Goal: Navigation & Orientation: Locate item on page

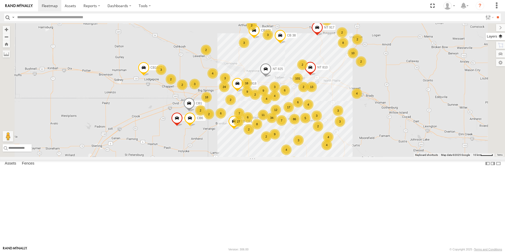
click at [501, 37] on label at bounding box center [494, 36] width 19 height 7
click at [0, 0] on span "Basemaps" at bounding box center [0, 0] width 0 height 0
click at [0, 0] on span "Satellite + Roadmap" at bounding box center [0, 0] width 0 height 0
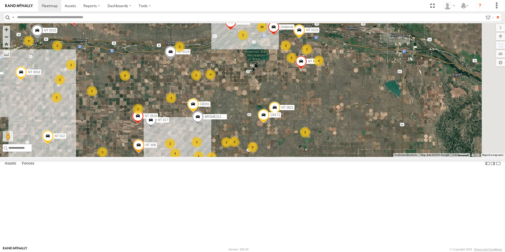
drag, startPoint x: 343, startPoint y: 111, endPoint x: 268, endPoint y: 131, distance: 77.2
click at [268, 131] on div "NT 917 CB1847 CB6 CB1917 CB CB1 NT 0918 CB1 NT 825 CB122 NT 810 CB 38 CB1841 3 …" at bounding box center [252, 90] width 505 height 134
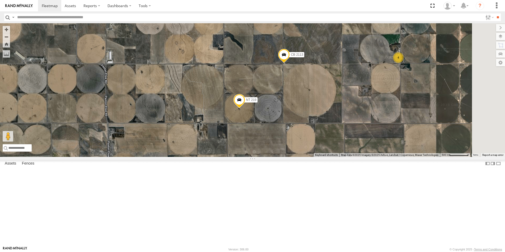
drag, startPoint x: 208, startPoint y: 88, endPoint x: 232, endPoint y: 112, distance: 34.5
click at [232, 112] on div "NT 917 CB1847 CB6 CB1917 CB CB1 NT 0918 CB1 NT 825 CB122 NT 810 CB 38 CB1841 NT…" at bounding box center [252, 90] width 505 height 134
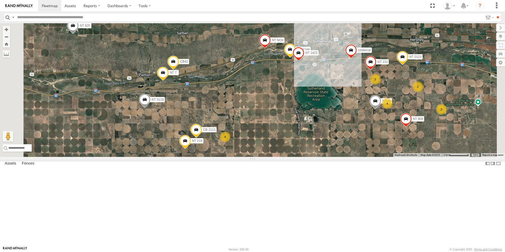
drag, startPoint x: 235, startPoint y: 59, endPoint x: 235, endPoint y: 158, distance: 98.7
click at [235, 157] on div "NT 917 CB1847 CB6 CB1917 CB CB1 NT 0918 CB1 NT 825 CB122 NT 810 CB 38 CB1841 NT…" at bounding box center [252, 90] width 505 height 134
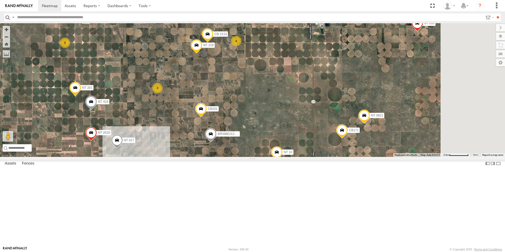
drag, startPoint x: 315, startPoint y: 216, endPoint x: 259, endPoint y: 116, distance: 115.2
click at [259, 116] on div "NT 917 CB1847 CB6 CB1917 CB CB1 NT 0918 CB1 NT 825 CB122 NT 810 CB 38 CB1841 NT…" at bounding box center [252, 90] width 505 height 134
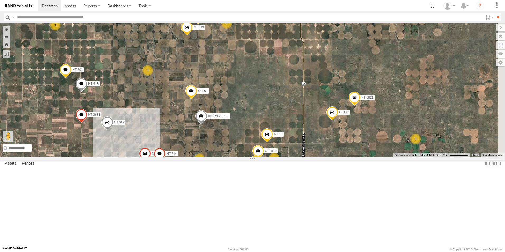
drag, startPoint x: 295, startPoint y: 202, endPoint x: 285, endPoint y: 183, distance: 21.4
click at [285, 157] on div "NT 917 CB1847 CB6 CB1917 CB CB1 NT 0918 CB1 NT 825 CB122 NT 810 CB 38 CB1841 NT…" at bounding box center [252, 90] width 505 height 134
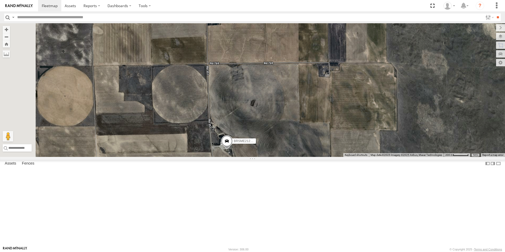
drag, startPoint x: 236, startPoint y: 114, endPoint x: 303, endPoint y: 206, distance: 113.7
click at [303, 157] on div "NT 917 CB1847 CB6 CB1917 CB CB1 NT 0918 CB1 NT 825 CB122 NT 810 CB 38 CB1841 NT…" at bounding box center [252, 90] width 505 height 134
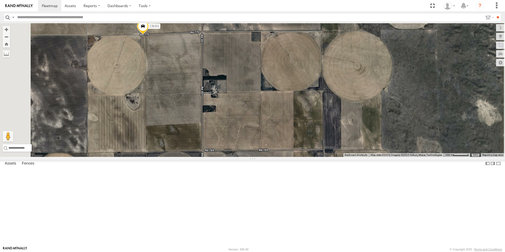
drag, startPoint x: 310, startPoint y: 129, endPoint x: 305, endPoint y: 218, distance: 88.8
click at [305, 157] on div "NT 917 CB1847 CB6 CB1917 CB CB1 NT 0918 CB1 NT 825 CB122 NT 810 CB 38 CB1841 NT…" at bounding box center [252, 90] width 505 height 134
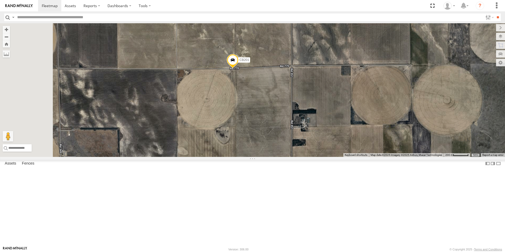
drag, startPoint x: 240, startPoint y: 87, endPoint x: 332, endPoint y: 122, distance: 98.2
click at [332, 122] on div "NT 917 CB1847 CB6 CB1917 CB CB1 NT 0918 CB1 NT 825 CB122 NT 810 CB 38 CB1841 NT…" at bounding box center [252, 90] width 505 height 134
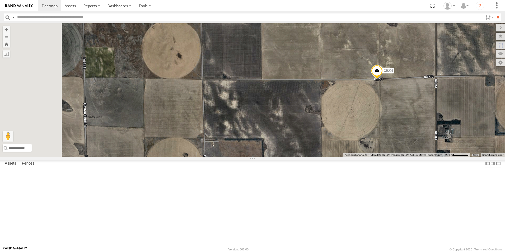
drag, startPoint x: 176, startPoint y: 117, endPoint x: 321, endPoint y: 128, distance: 145.6
click at [321, 128] on div "NT 917 CB1847 CB6 CB1917 CB CB1 NT 0918 CB1 NT 825 CB122 NT 810 CB 38 CB1841 NT…" at bounding box center [252, 90] width 505 height 134
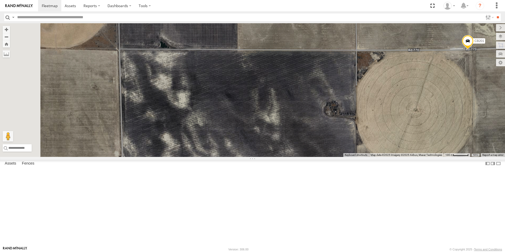
drag, startPoint x: 186, startPoint y: 102, endPoint x: 412, endPoint y: 107, distance: 225.7
click at [412, 107] on div "NT 917 CB1847 CB6 CB1917 CB CB1 NT 0918 CB1 NT 825 CB122 NT 810 CB 38 CB1841 NT…" at bounding box center [252, 90] width 505 height 134
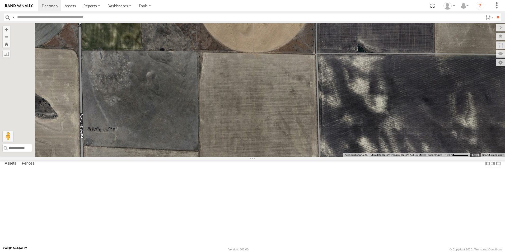
drag, startPoint x: 222, startPoint y: 105, endPoint x: 402, endPoint y: 108, distance: 180.1
click at [402, 108] on div "NT 917 CB1847 CB6 CB1917 CB CB1 NT 0918 CB1 NT 825 CB122 NT 810 CB 38 CB1841 NT…" at bounding box center [252, 90] width 505 height 134
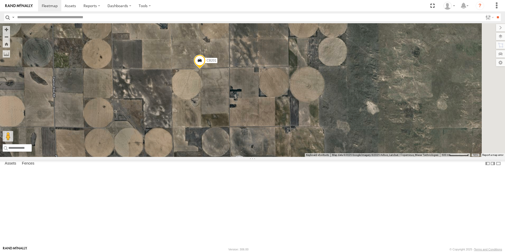
drag, startPoint x: 406, startPoint y: 111, endPoint x: 186, endPoint y: 119, distance: 220.0
click at [186, 119] on div "NT 917 CB1847 CB6 CB1917 CB CB1 NT 0918 CB1 NT 825 CB122 NT 810 CB 38 CB1841 NT…" at bounding box center [252, 90] width 505 height 134
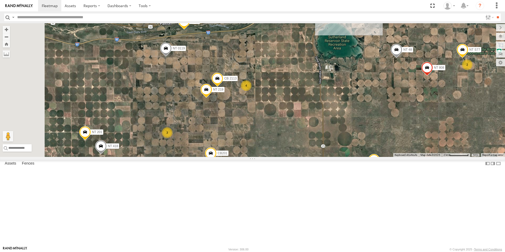
drag, startPoint x: 216, startPoint y: 58, endPoint x: 251, endPoint y: 153, distance: 100.8
click at [251, 153] on div "NT 917 CB1847 CB6 CB1917 CB CB1 NT 0918 CB1 NT 825 CB122 NT 810 CB 38 CB1841 NT…" at bounding box center [252, 90] width 505 height 134
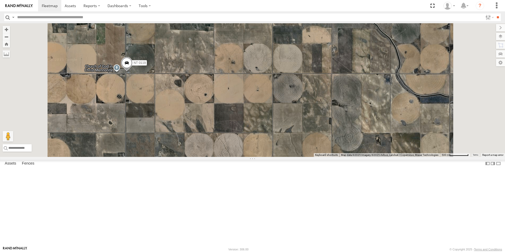
drag, startPoint x: 258, startPoint y: 56, endPoint x: 262, endPoint y: 179, distance: 122.8
click at [262, 157] on div "NT 917 CB1847 CB6 CB1917 CB CB1 NT 0918 CB1 NT 825 CB122 NT 810 CB 38 CB1841 NT…" at bounding box center [252, 90] width 505 height 134
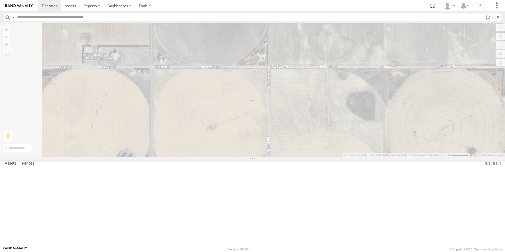
drag, startPoint x: 182, startPoint y: 111, endPoint x: 344, endPoint y: 127, distance: 162.4
click at [344, 127] on div "← Move left → Move right ↑ Move up ↓ Move down + Zoom in - Zoom out Home Jump l…" at bounding box center [252, 90] width 505 height 134
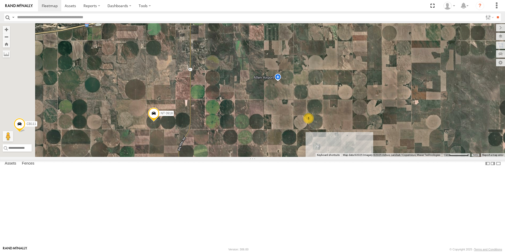
drag, startPoint x: 246, startPoint y: 69, endPoint x: 303, endPoint y: 187, distance: 131.0
click at [303, 157] on div "NT 917 CB1847 CB6 CB1917 CB CB1 NT 0918 CB1 NT 825 CB122 NT 810 CB 38 CB1841 NT…" at bounding box center [252, 90] width 505 height 134
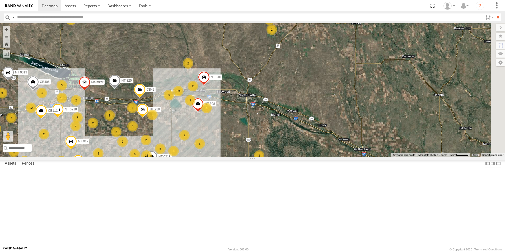
drag, startPoint x: 405, startPoint y: 137, endPoint x: 227, endPoint y: 169, distance: 181.2
click at [227, 157] on div "NT 917 CB1847 CB6 CB1917 CB CB1 NT 0918 CB1 NT 825 CB122 NT 810 CB 38 CB1841 CB…" at bounding box center [252, 90] width 505 height 134
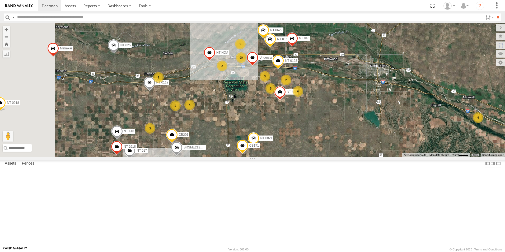
drag, startPoint x: 223, startPoint y: 157, endPoint x: 281, endPoint y: 157, distance: 57.8
click at [281, 157] on div "NT 917 CB1847 CB6 CB1917 CB CB1 NT 0918 CB1 NT 825 CB122 NT 810 CB 38 CB1841 CB…" at bounding box center [252, 90] width 505 height 134
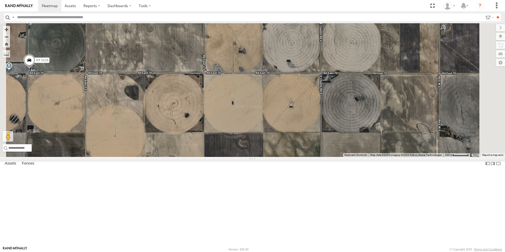
drag, startPoint x: 226, startPoint y: 81, endPoint x: 265, endPoint y: 198, distance: 123.5
click at [265, 157] on div "NT 917 CB1847 CB6 CB1917 CB CB1 NT 0918 CB1 NT 825 CB122 NT 810 CB 38 CB1841 CB…" at bounding box center [252, 90] width 505 height 134
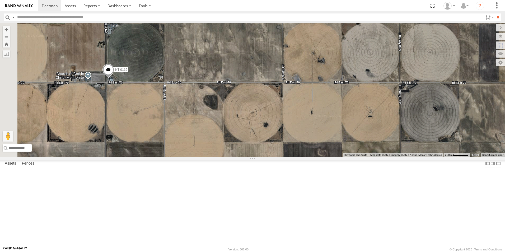
drag, startPoint x: 223, startPoint y: 140, endPoint x: 303, endPoint y: 150, distance: 80.3
click at [303, 150] on div "NT 917 CB1847 CB6 CB1917 CB CB1 NT 0918 CB1 NT 825 CB122 NT 810 CB 38 CB1841 CB…" at bounding box center [252, 90] width 505 height 134
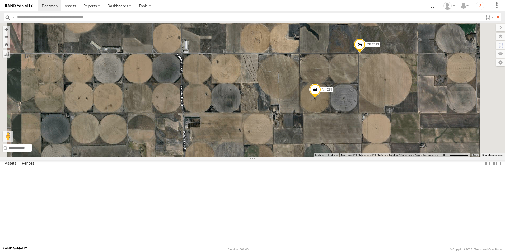
drag, startPoint x: 225, startPoint y: 230, endPoint x: 235, endPoint y: 55, distance: 175.3
click at [235, 55] on div "NT 917 CB1847 CB6 CB1917 CB CB1 NT 0918 CB1 NT 825 CB122 NT 810 CB 38 CB1841 CB…" at bounding box center [252, 90] width 505 height 134
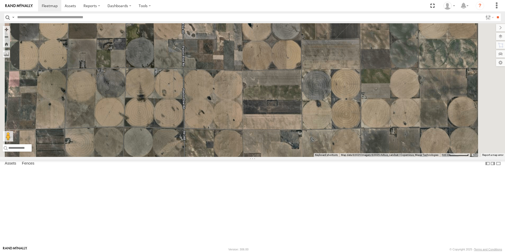
drag, startPoint x: 264, startPoint y: 217, endPoint x: 262, endPoint y: 52, distance: 165.3
click at [262, 52] on div "NT 917 CB1847 CB6 CB1917 CB CB1 NT 0918 CB1 NT 825 CB122 NT 810 CB 38 CB1841 CB…" at bounding box center [252, 90] width 505 height 134
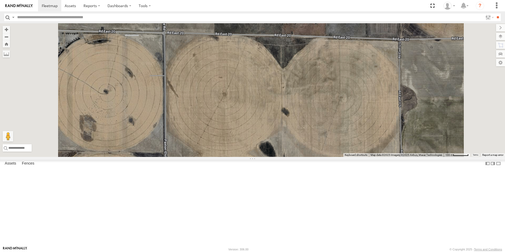
drag, startPoint x: 258, startPoint y: 53, endPoint x: 265, endPoint y: 199, distance: 146.1
click at [265, 157] on div "NT 917 CB1847 CB6 CB1917 CB CB1 NT 0918 CB1 NT 825 CB122 NT 810 CB 38 CB1841 CB…" at bounding box center [252, 90] width 505 height 134
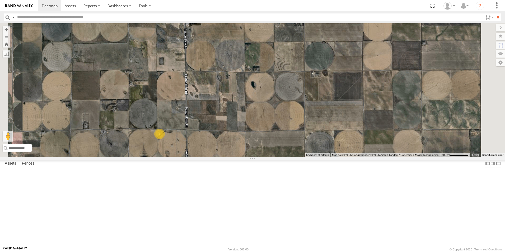
drag, startPoint x: 256, startPoint y: 88, endPoint x: 259, endPoint y: 178, distance: 90.9
click at [259, 157] on div "NT 917 CB1847 CB6 CB1917 CB CB1 NT 0918 CB1 NT 825 CB122 NT 810 CB 38 CB1841 CB…" at bounding box center [252, 90] width 505 height 134
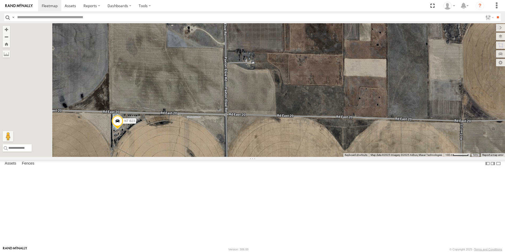
drag, startPoint x: 227, startPoint y: 182, endPoint x: 284, endPoint y: 175, distance: 57.8
click at [284, 157] on div "NT 917 CB1847 CB6 CB1917 CB CB1 NT 0918 CB1 NT 825 CB122 NT 810 CB 38 CB1841 CB…" at bounding box center [252, 90] width 505 height 134
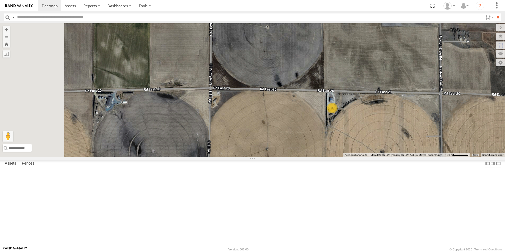
drag, startPoint x: 205, startPoint y: 177, endPoint x: 420, endPoint y: 156, distance: 216.2
click at [420, 156] on div "NT 917 CB1847 CB6 CB1917 CB CB1 NT 0918 CB1 NT 825 CB122 NT 810 CB 38 CB1841 CB…" at bounding box center [252, 90] width 505 height 134
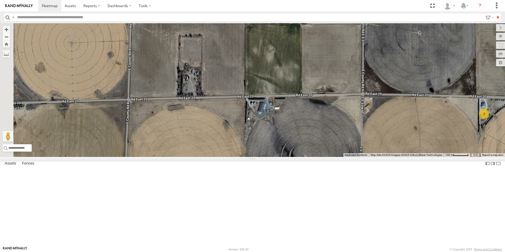
drag, startPoint x: 183, startPoint y: 156, endPoint x: 336, endPoint y: 162, distance: 153.5
click at [336, 157] on div "NT 917 CB1847 CB6 CB1917 CB CB1 NT 0918 CB1 NT 825 CB122 NT 810 CB 38 CB1841 CB…" at bounding box center [252, 90] width 505 height 134
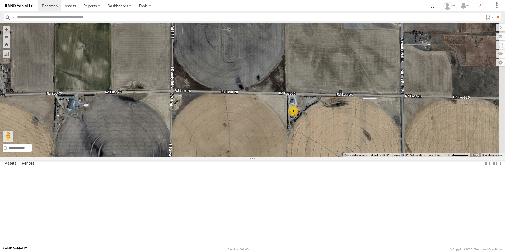
drag, startPoint x: 393, startPoint y: 164, endPoint x: 191, endPoint y: 162, distance: 201.7
click at [191, 157] on div "NT 917 CB1847 CB6 CB1917 CB CB1 NT 0918 CB1 NT 825 CB122 NT 810 CB 38 CB1841 CB…" at bounding box center [252, 90] width 505 height 134
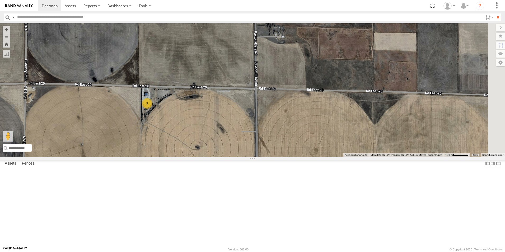
drag, startPoint x: 354, startPoint y: 184, endPoint x: 230, endPoint y: 177, distance: 123.8
click at [230, 157] on div "NT 917 CB1847 CB6 CB1917 CB CB1 NT 0918 CB1 NT 825 CB122 NT 810 CB 38 CB1841 CB…" at bounding box center [252, 90] width 505 height 134
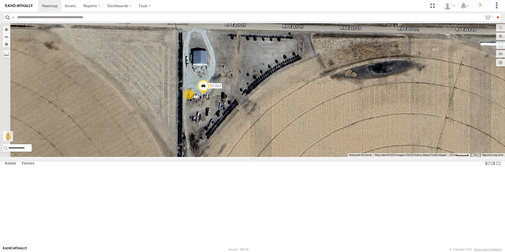
drag, startPoint x: 209, startPoint y: 142, endPoint x: 271, endPoint y: 161, distance: 64.4
click at [271, 157] on div "NT 917 CB1847 CB6 CB1917 CB CB1 NT 0918 CB1 NT 825 CB122 NT 810 CB 38 CB1841 CB…" at bounding box center [252, 90] width 505 height 134
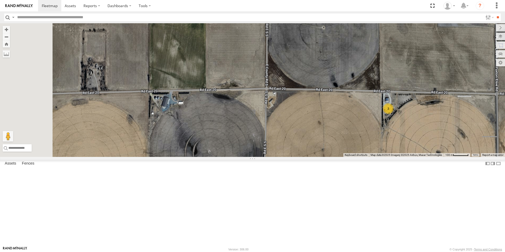
drag, startPoint x: 162, startPoint y: 152, endPoint x: 348, endPoint y: 158, distance: 185.7
click at [348, 157] on div "NT 917 CB1847 CB6 CB1917 CB CB1 NT 0918 CB1 NT 825 CB122 NT 810 CB 38 CB1841 CB…" at bounding box center [252, 90] width 505 height 134
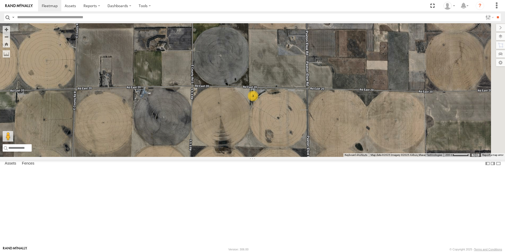
drag, startPoint x: 226, startPoint y: 194, endPoint x: 197, endPoint y: 167, distance: 40.0
click at [197, 157] on div "NT 917 CB1847 CB6 CB1917 CB CB1 NT 0918 CB1 NT 825 CB122 NT 810 CB 38 CB1841 CB…" at bounding box center [252, 90] width 505 height 134
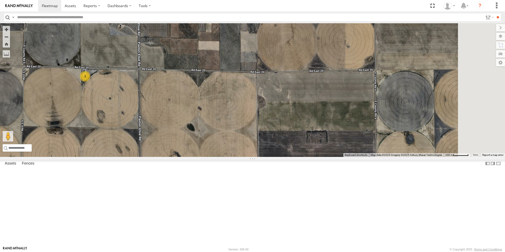
drag, startPoint x: 376, startPoint y: 172, endPoint x: 206, endPoint y: 152, distance: 171.2
click at [206, 152] on div "NT 917 CB1847 CB6 CB1917 CB CB1 NT 0918 CB1 NT 825 CB122 NT 810 CB 38 CB1841 CB…" at bounding box center [252, 90] width 505 height 134
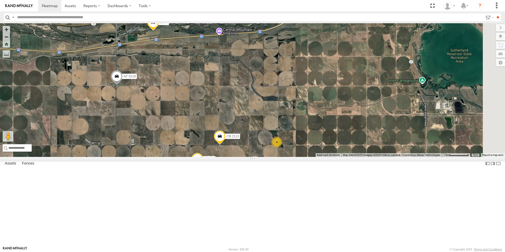
drag, startPoint x: 413, startPoint y: 89, endPoint x: 296, endPoint y: 221, distance: 177.1
click at [296, 157] on div "NT 917 CB1847 CB6 CB1917 CB CB1 NT 0918 CB1 NT 825 CB122 NT 810 CB 38 CB1841 CB…" at bounding box center [252, 90] width 505 height 134
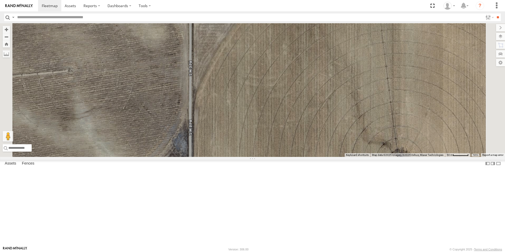
drag, startPoint x: 288, startPoint y: 207, endPoint x: 300, endPoint y: 101, distance: 107.3
click at [300, 101] on div "NT 917 CB1847 CB6 CB1917 CB CB1 NT 0918 CB1 NT 825 CB122 NT 810 CB 38 CB1841 CB…" at bounding box center [252, 90] width 505 height 134
